Goal: Information Seeking & Learning: Learn about a topic

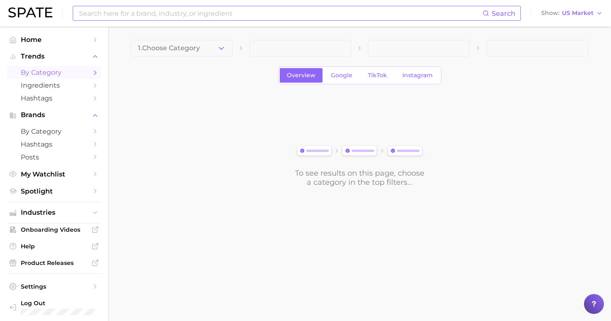
click at [243, 16] on input at bounding box center [280, 13] width 404 height 14
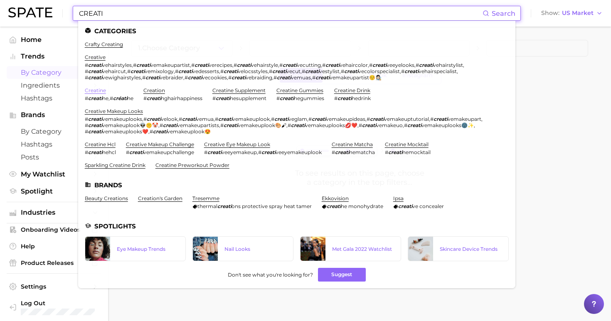
type input "CREATI"
click at [94, 89] on link "creatine" at bounding box center [95, 90] width 21 height 6
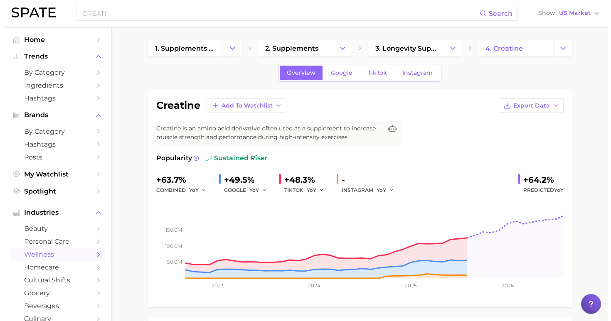
scroll to position [12, 0]
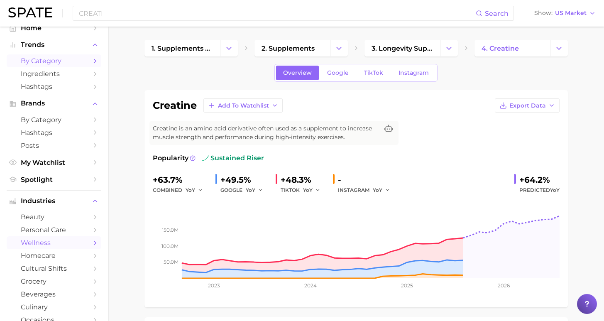
click at [44, 63] on span "by Category" at bounding box center [54, 61] width 66 height 8
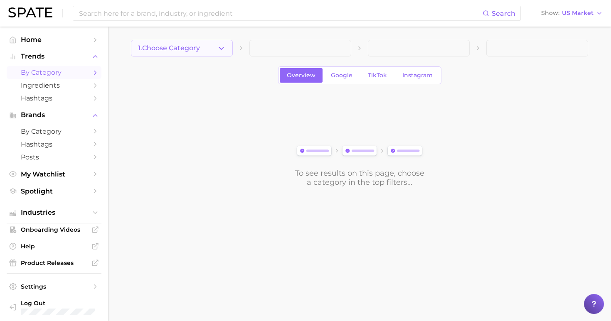
click at [198, 50] on button "1. Choose Category" at bounding box center [182, 48] width 102 height 17
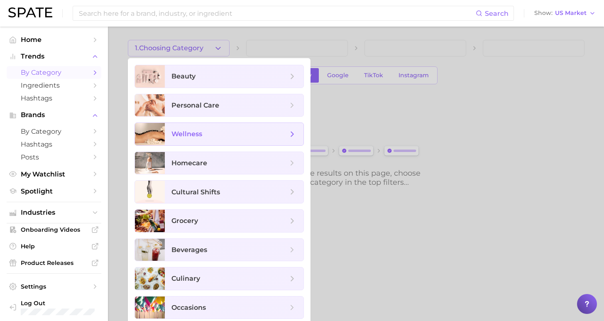
click at [214, 138] on span "wellness" at bounding box center [230, 134] width 116 height 9
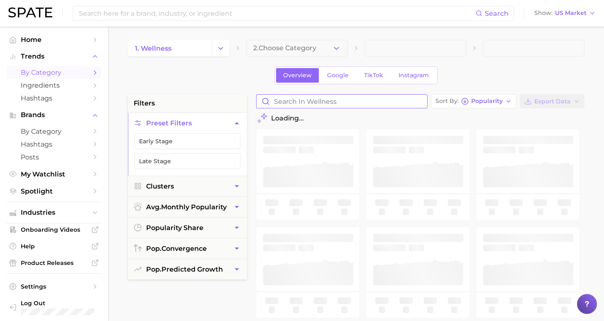
click at [295, 101] on input "Search in wellness" at bounding box center [342, 101] width 171 height 13
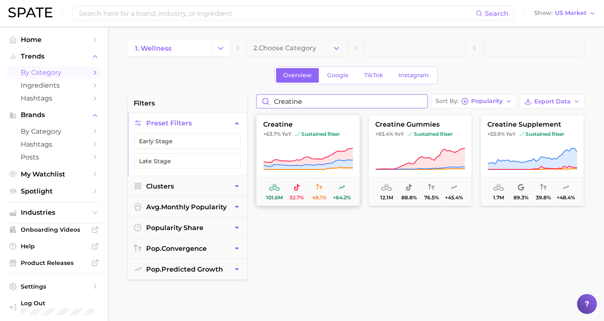
type input "creatine"
click at [326, 144] on button "creatine +63.7% YoY sustained riser 101.6m 52.7% 49.1% +64.2%" at bounding box center [308, 160] width 104 height 91
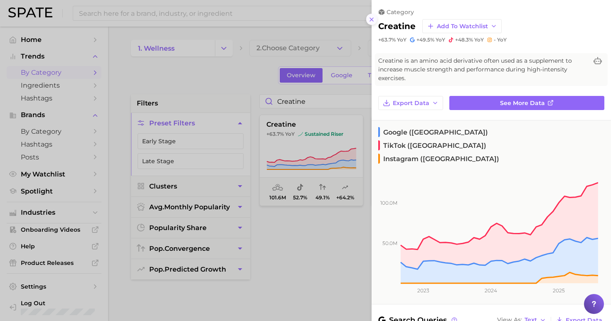
click at [371, 18] on line at bounding box center [371, 19] width 3 height 3
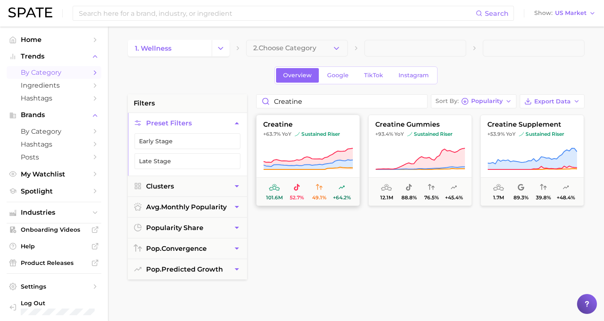
click at [300, 179] on span "101.6m 52.7% 49.1% +64.2%" at bounding box center [308, 191] width 103 height 28
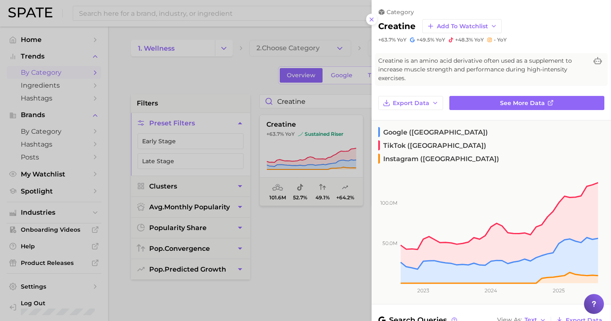
click at [300, 137] on div at bounding box center [305, 160] width 611 height 321
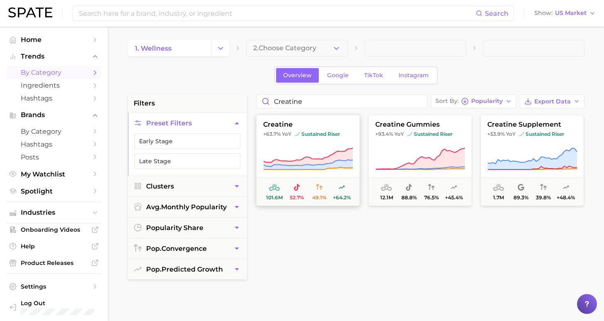
click at [319, 134] on span "sustained riser" at bounding box center [317, 134] width 45 height 7
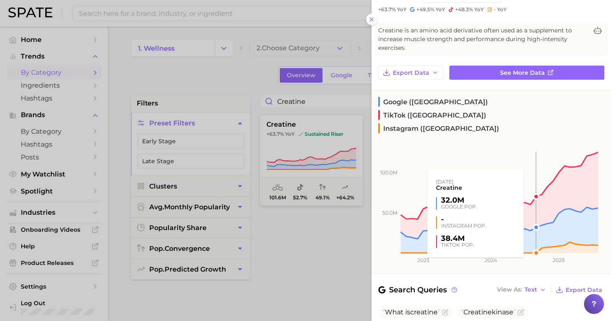
scroll to position [32, 0]
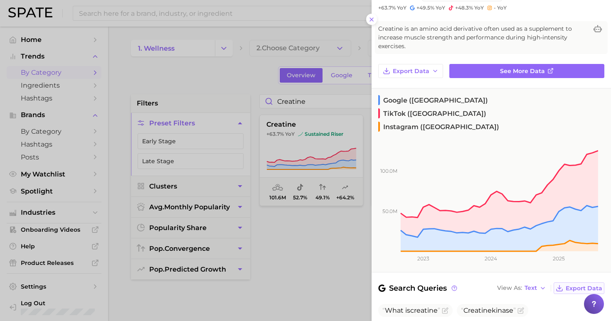
click at [572, 285] on span "Export Data" at bounding box center [583, 288] width 37 height 7
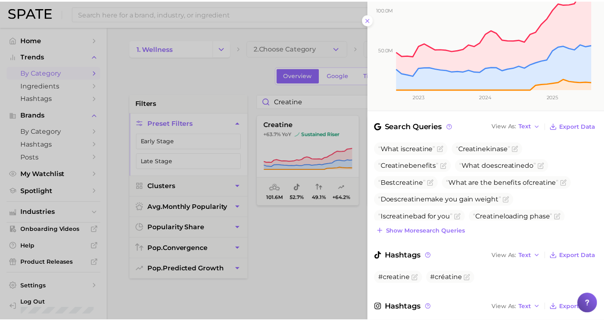
scroll to position [201, 0]
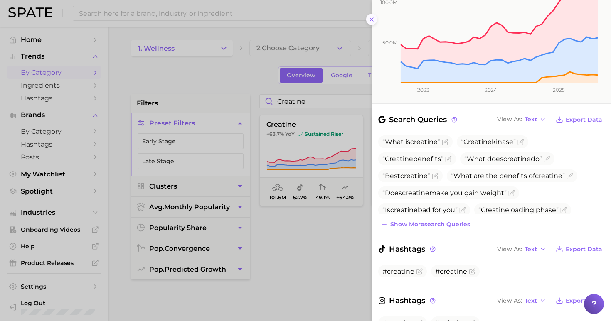
click at [371, 18] on line at bounding box center [371, 19] width 3 height 3
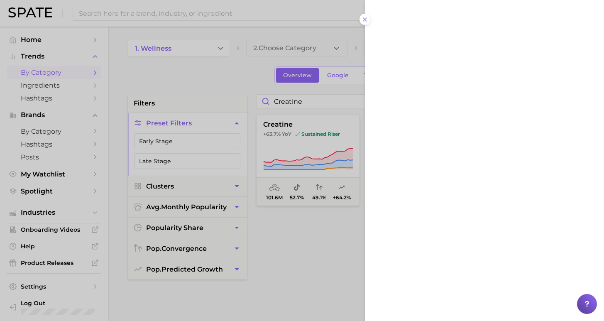
scroll to position [0, 0]
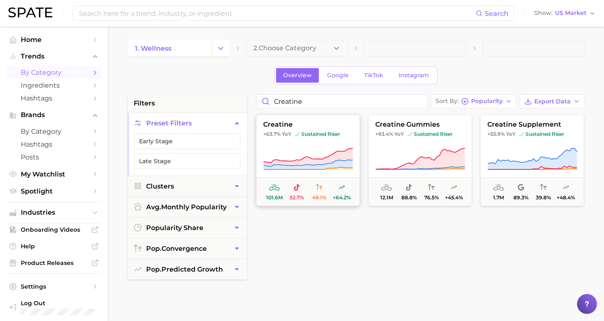
click at [290, 166] on icon at bounding box center [307, 163] width 89 height 7
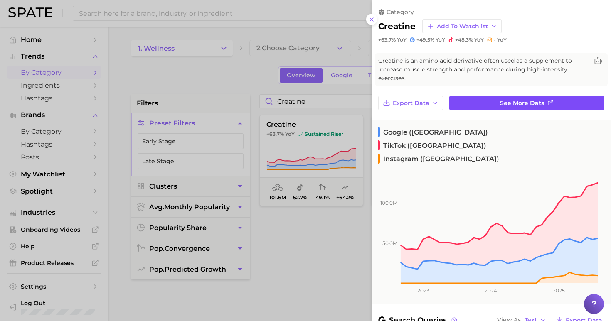
click at [523, 100] on span "See more data" at bounding box center [522, 103] width 45 height 7
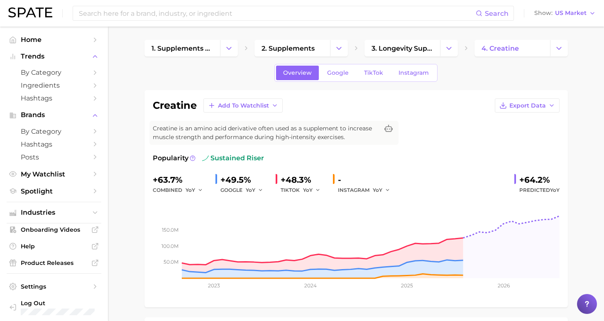
scroll to position [2, 0]
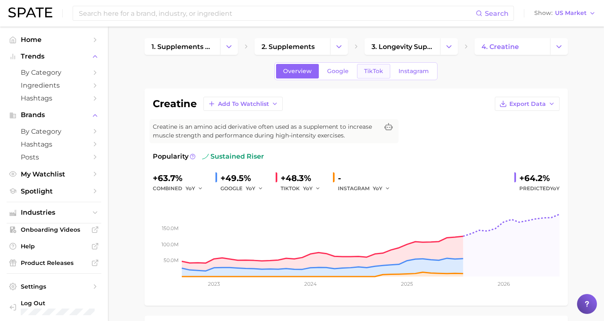
click at [382, 71] on link "TikTok" at bounding box center [373, 71] width 33 height 15
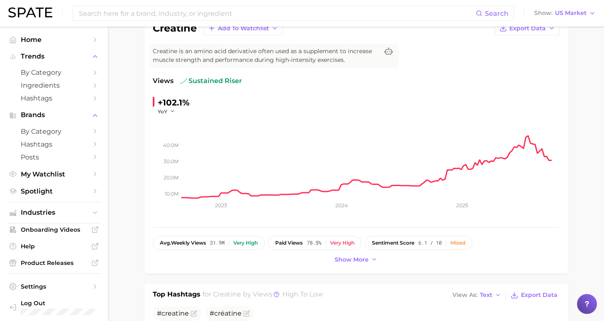
scroll to position [379, 0]
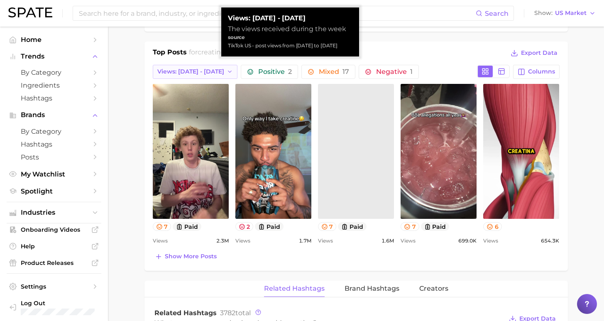
click at [204, 72] on span "Views: [DATE] - [DATE]" at bounding box center [190, 71] width 67 height 7
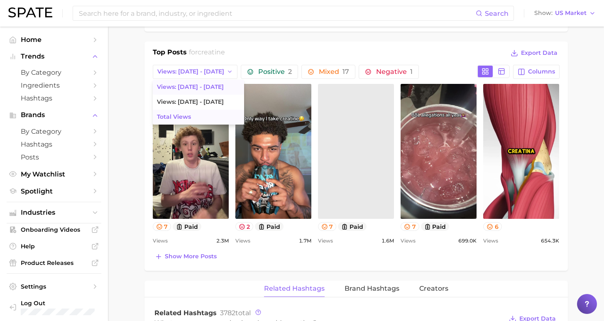
click at [211, 115] on button "Total Views" at bounding box center [198, 117] width 91 height 15
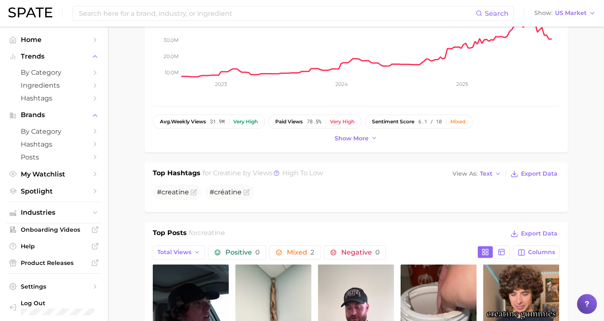
scroll to position [0, 0]
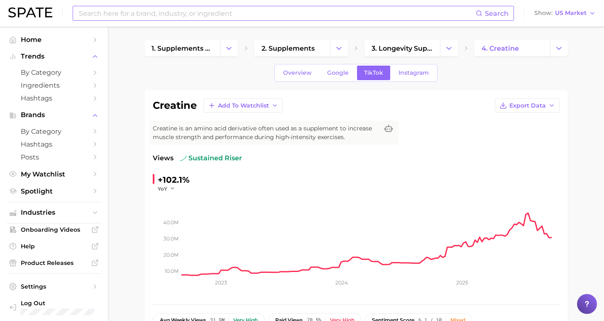
click at [236, 14] on input at bounding box center [277, 13] width 398 height 14
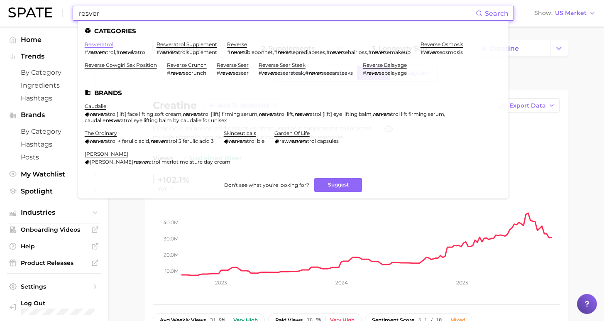
type input "resver"
click at [97, 44] on link "resveratrol" at bounding box center [99, 44] width 29 height 6
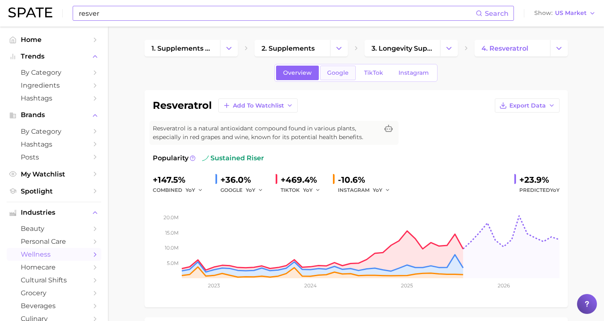
click at [340, 74] on span "Google" at bounding box center [338, 72] width 22 height 7
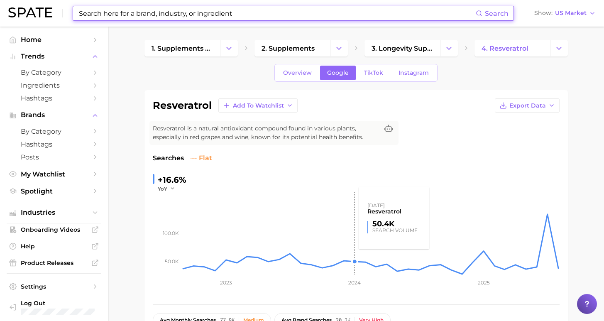
scroll to position [153, 0]
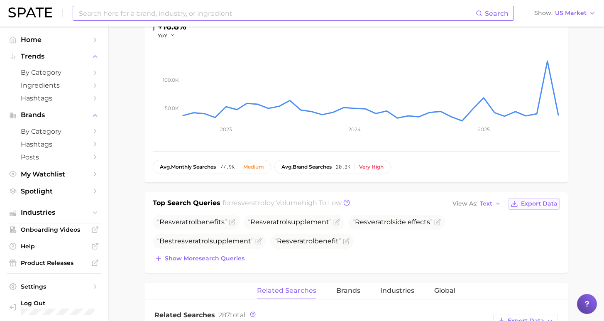
click at [533, 204] on span "Export Data" at bounding box center [539, 203] width 37 height 7
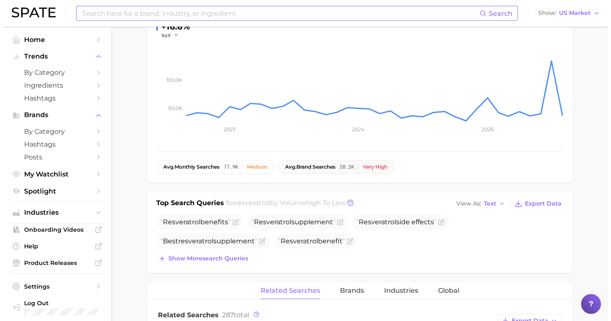
scroll to position [0, 0]
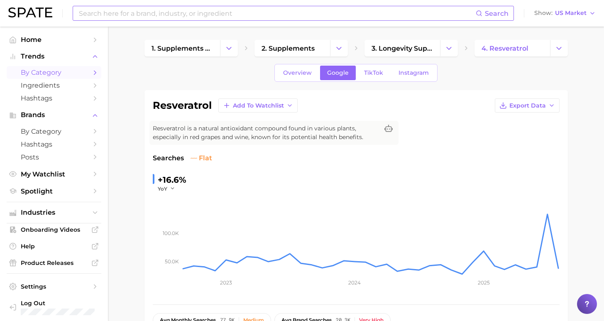
click at [47, 71] on span "by Category" at bounding box center [54, 73] width 66 height 8
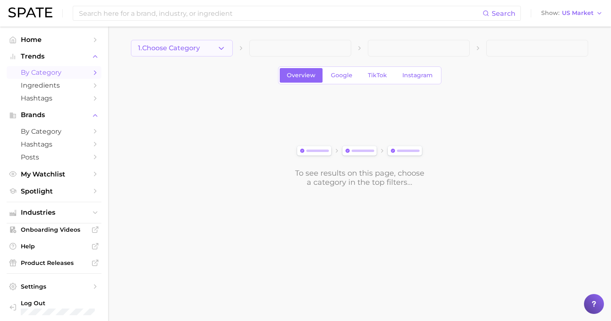
click at [208, 47] on button "1. Choose Category" at bounding box center [182, 48] width 102 height 17
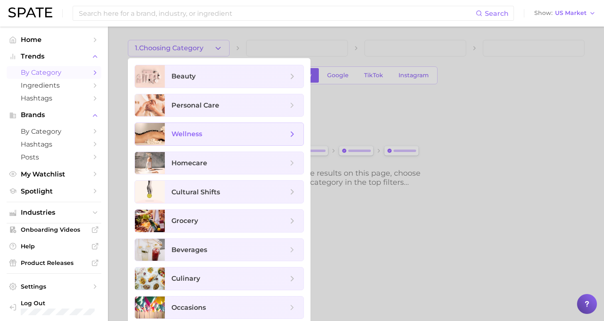
click at [208, 142] on span "wellness" at bounding box center [234, 134] width 139 height 22
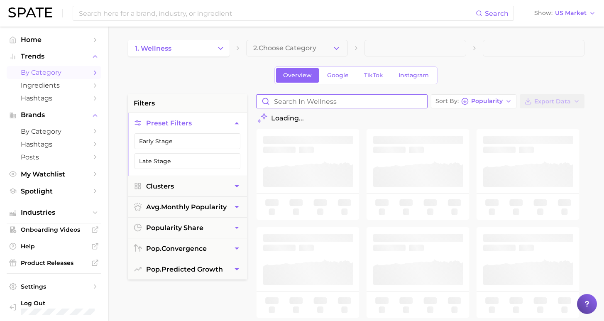
click at [324, 101] on input "Search in wellness" at bounding box center [342, 101] width 171 height 13
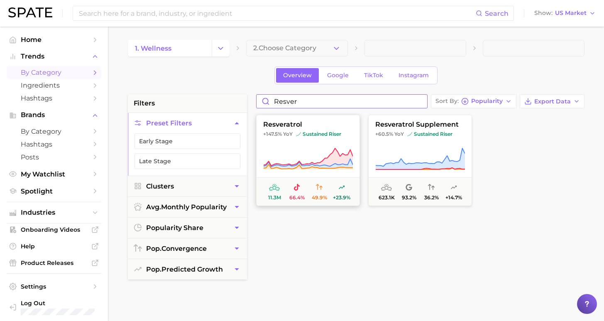
type input "resver"
click at [324, 148] on icon at bounding box center [308, 158] width 90 height 23
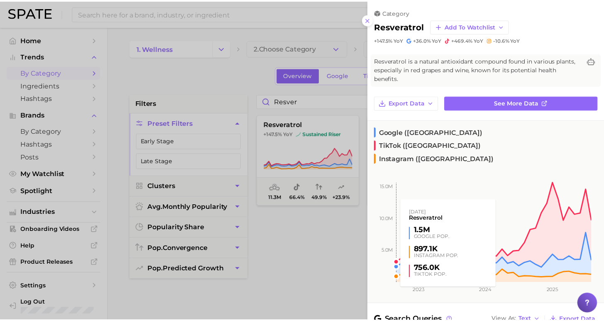
scroll to position [2, 0]
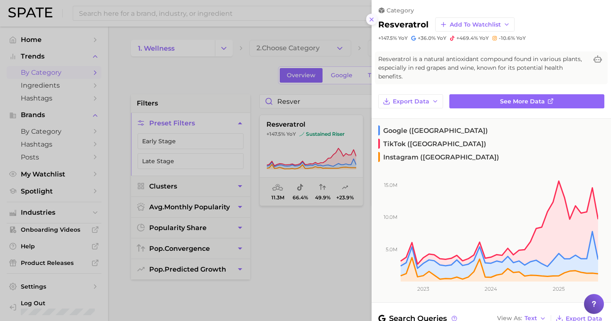
click at [374, 17] on icon at bounding box center [371, 19] width 7 height 7
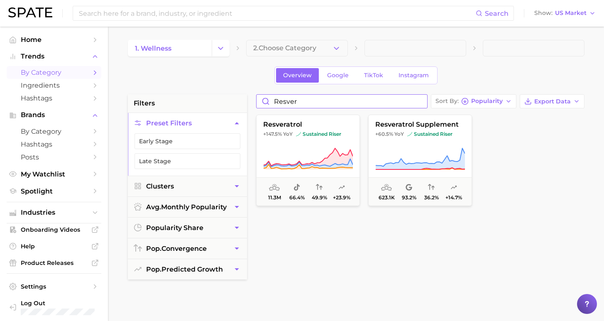
click at [427, 99] on input "resver" at bounding box center [342, 101] width 171 height 13
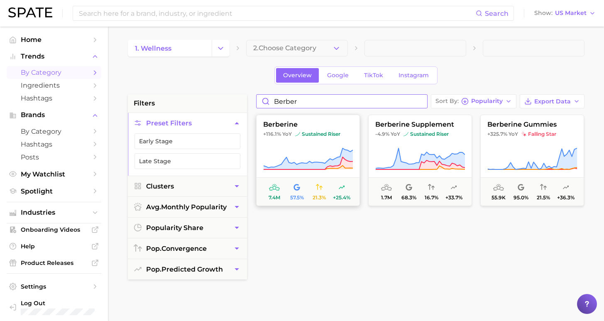
type input "berber"
click at [312, 147] on button "berberine +116.1% YoY sustained riser 7.4m 57.5% 21.3% +25.4%" at bounding box center [308, 160] width 104 height 91
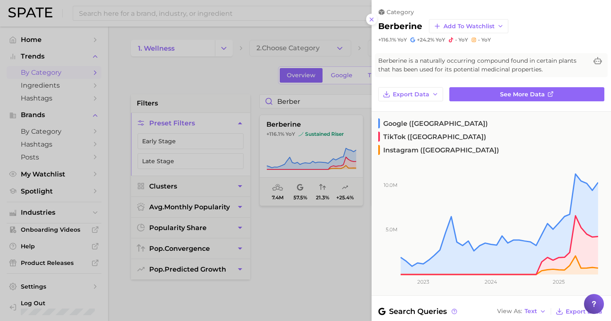
scroll to position [170, 0]
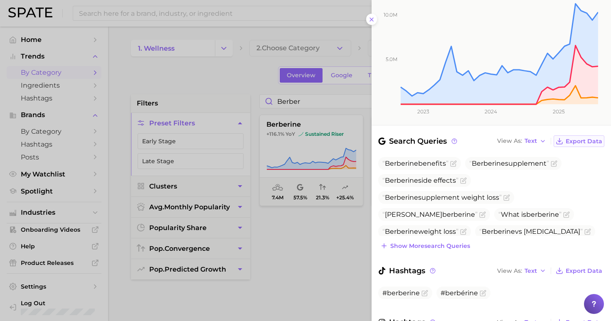
click at [582, 138] on span "Export Data" at bounding box center [583, 141] width 37 height 7
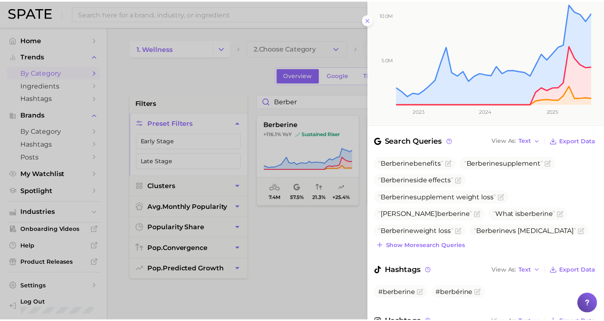
scroll to position [201, 0]
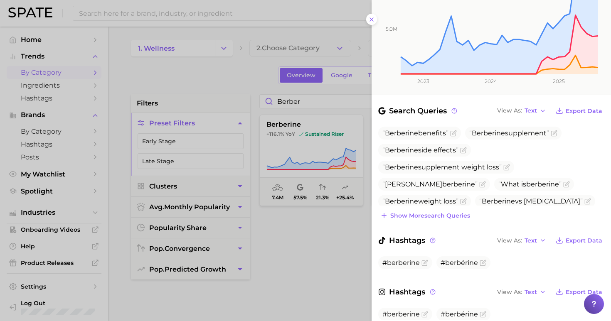
click at [323, 150] on div at bounding box center [305, 160] width 611 height 321
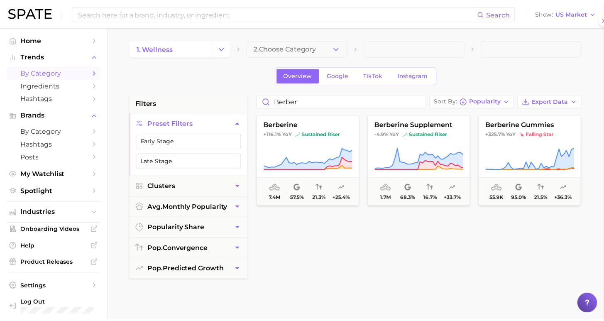
scroll to position [0, 0]
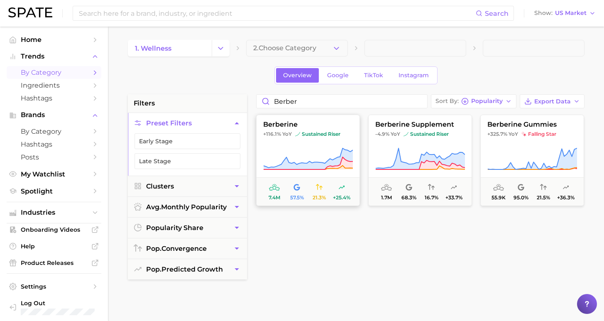
click at [301, 152] on icon at bounding box center [308, 158] width 90 height 23
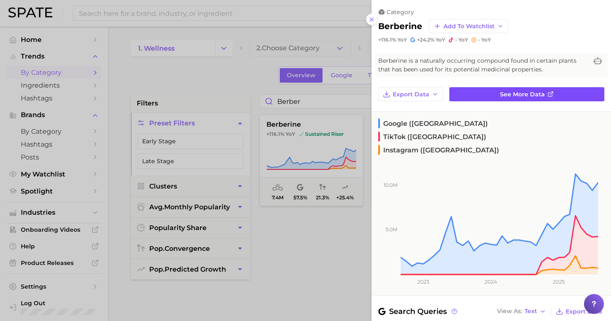
click at [547, 92] on icon at bounding box center [550, 94] width 7 height 7
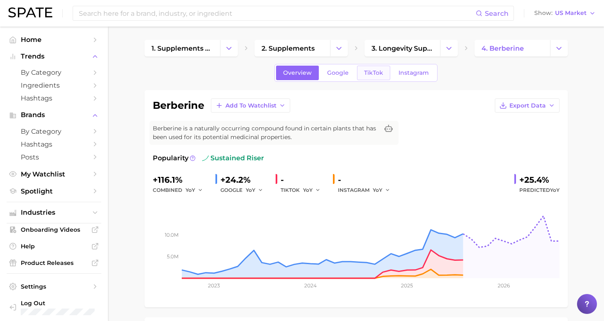
click at [370, 70] on span "TikTok" at bounding box center [373, 72] width 19 height 7
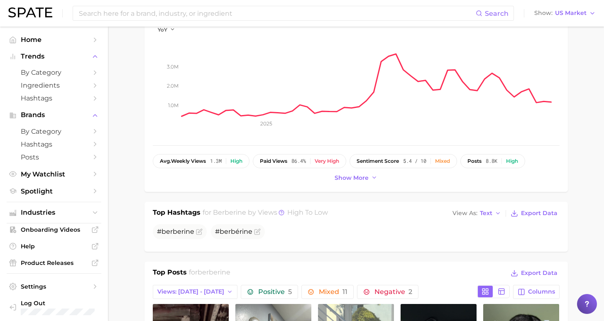
scroll to position [308, 0]
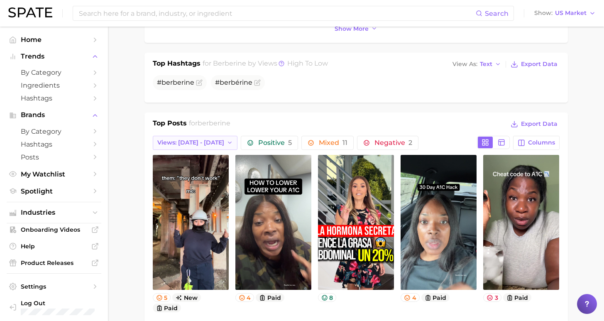
click at [206, 145] on span "Views: [DATE] - [DATE]" at bounding box center [190, 142] width 67 height 7
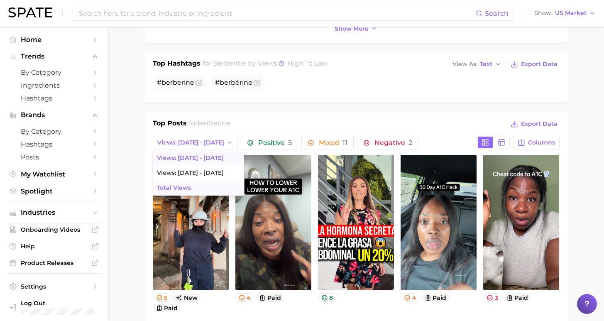
click at [198, 183] on button "Total Views" at bounding box center [198, 188] width 91 height 15
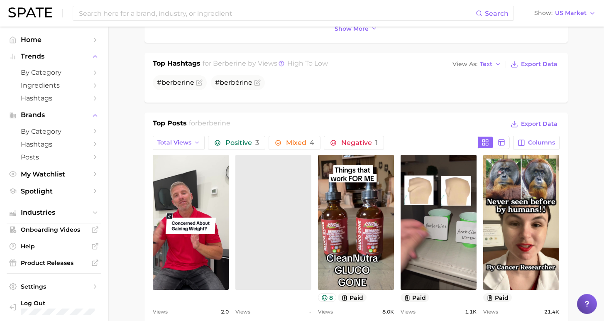
scroll to position [0, 0]
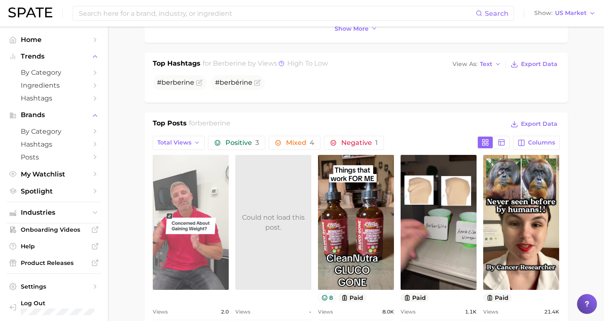
click at [174, 216] on link "view post on TikTok" at bounding box center [191, 222] width 76 height 135
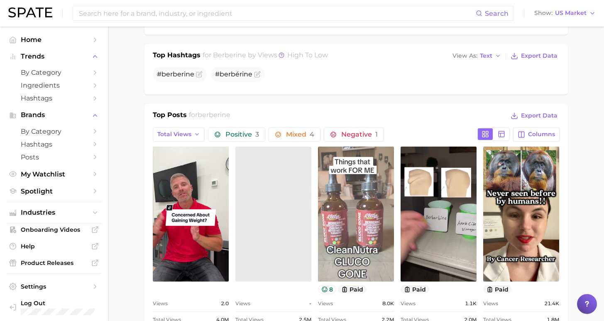
scroll to position [353, 0]
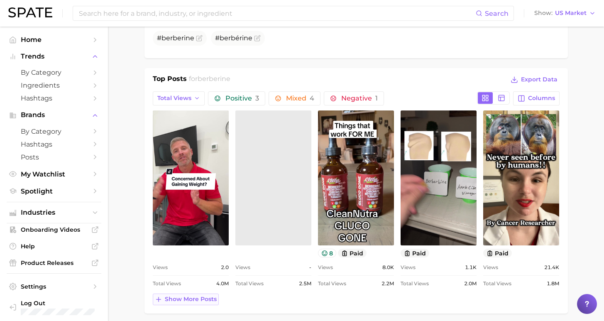
click at [196, 304] on button "Show more posts" at bounding box center [186, 300] width 66 height 12
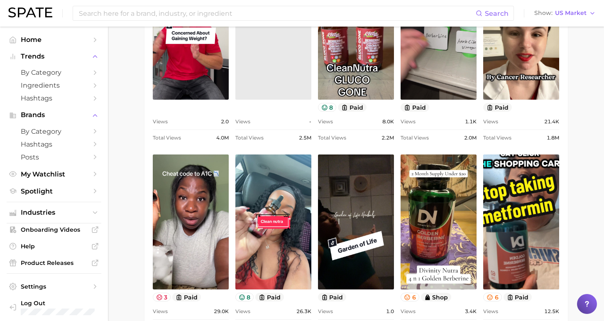
scroll to position [0, 0]
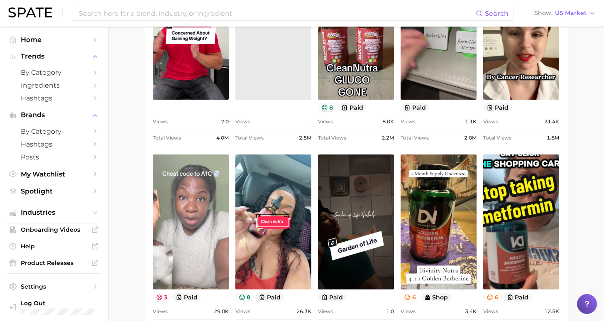
click at [167, 264] on link "view post on TikTok" at bounding box center [191, 222] width 76 height 135
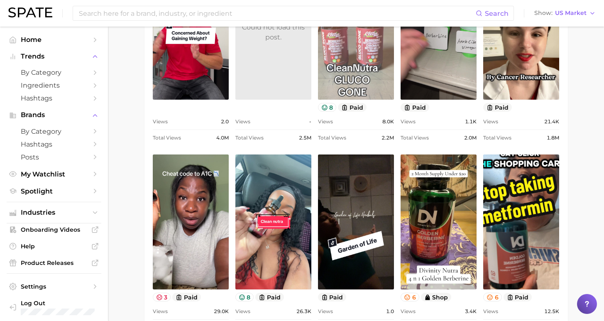
click at [358, 71] on link "view post on TikTok" at bounding box center [356, 32] width 76 height 135
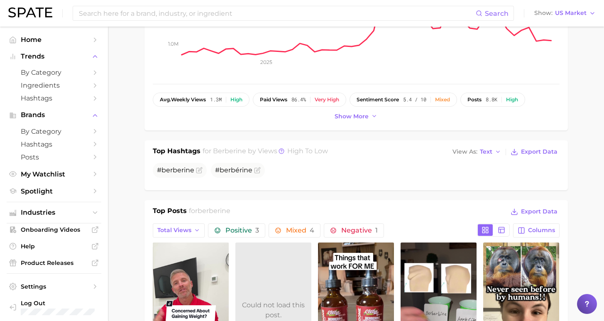
scroll to position [41, 0]
